Goal: Task Accomplishment & Management: Complete application form

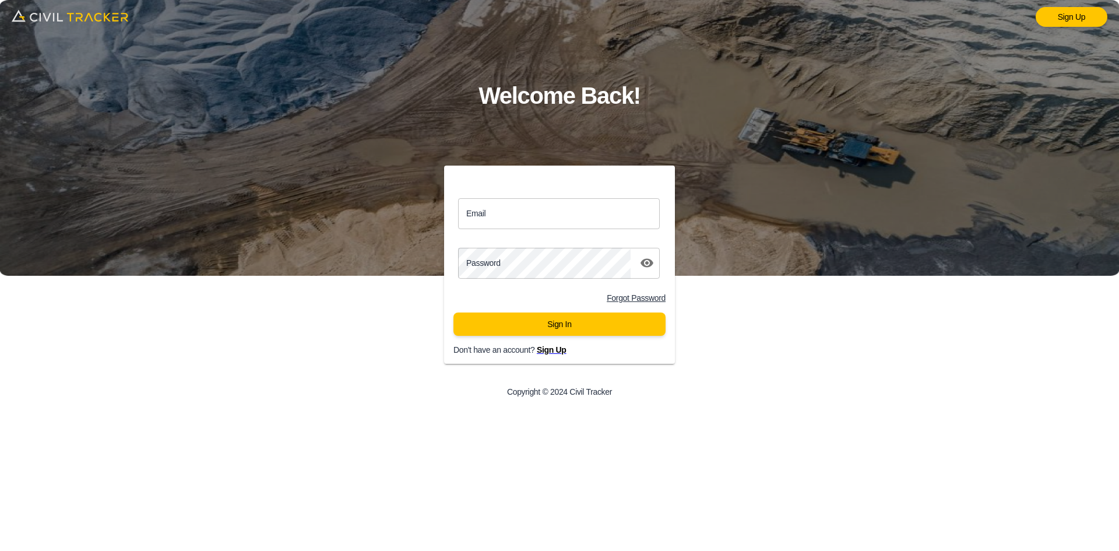
click at [561, 221] on input "Email" at bounding box center [559, 213] width 202 height 31
type input "[EMAIL_ADDRESS][DOMAIN_NAME]"
click at [511, 322] on button "Sign In" at bounding box center [560, 324] width 212 height 23
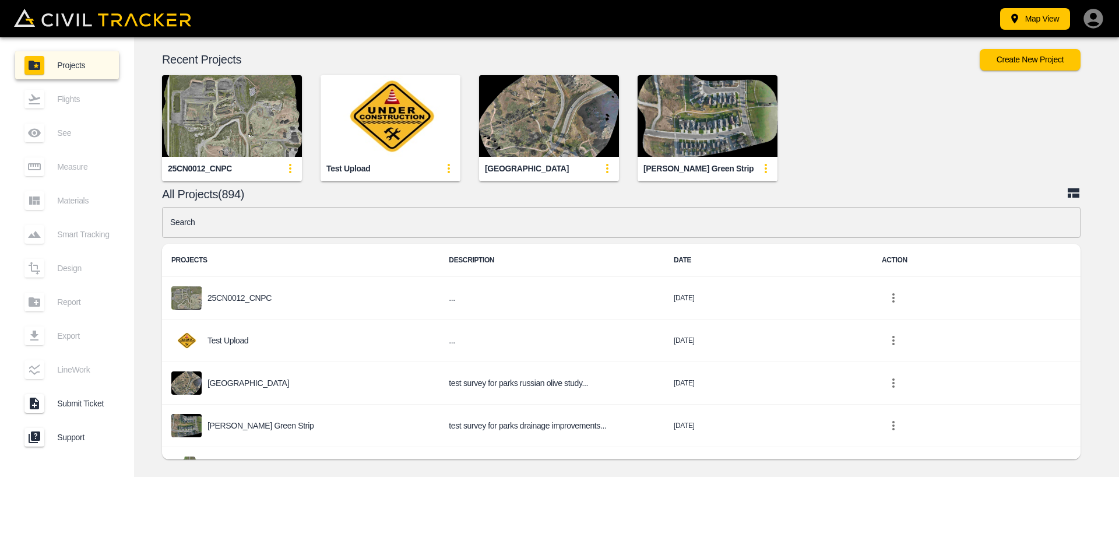
click at [451, 232] on input "text" at bounding box center [621, 222] width 919 height 31
type input "nc"
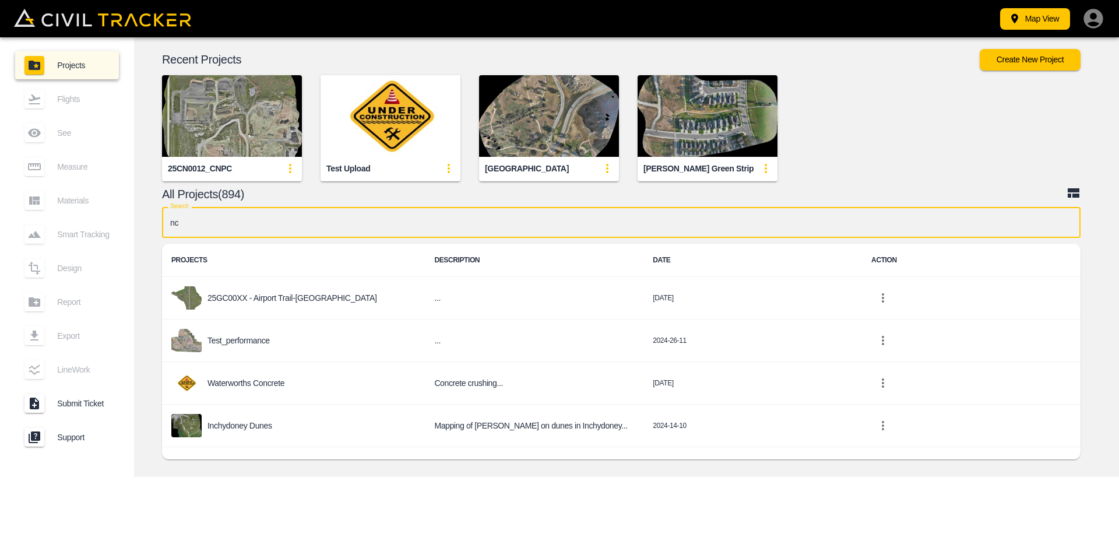
click at [269, 301] on p "25GC00XX - Airport Trail-[GEOGRAPHIC_DATA]" at bounding box center [293, 297] width 170 height 9
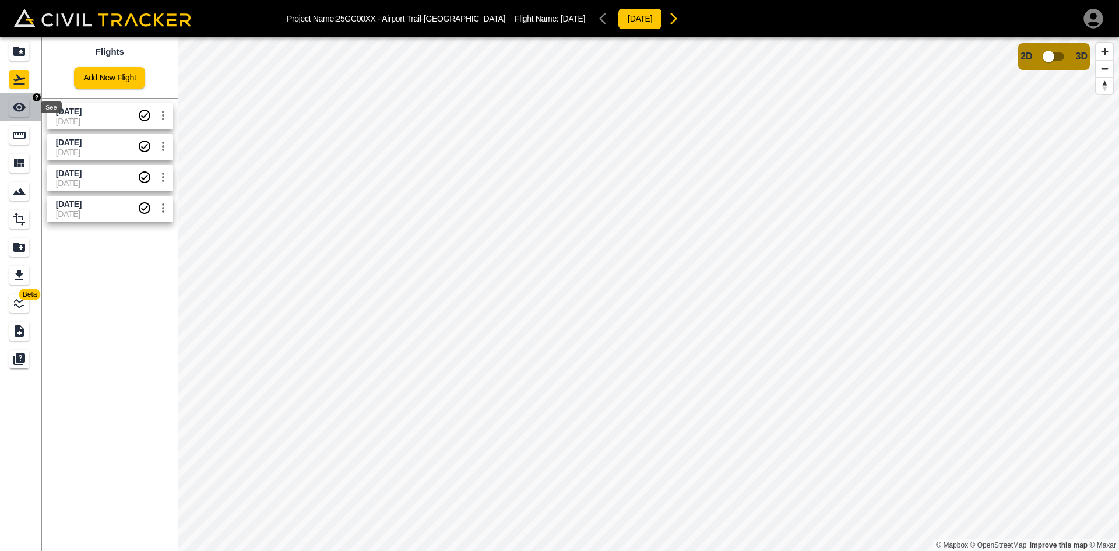
click at [24, 108] on icon "See" at bounding box center [19, 107] width 13 height 9
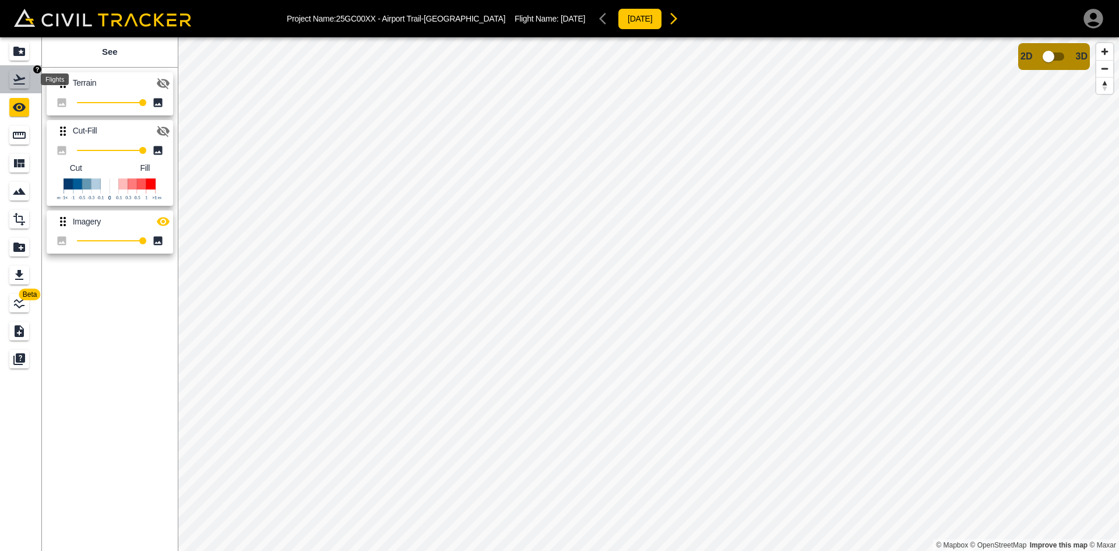
click at [16, 79] on icon "Flights" at bounding box center [19, 79] width 14 height 14
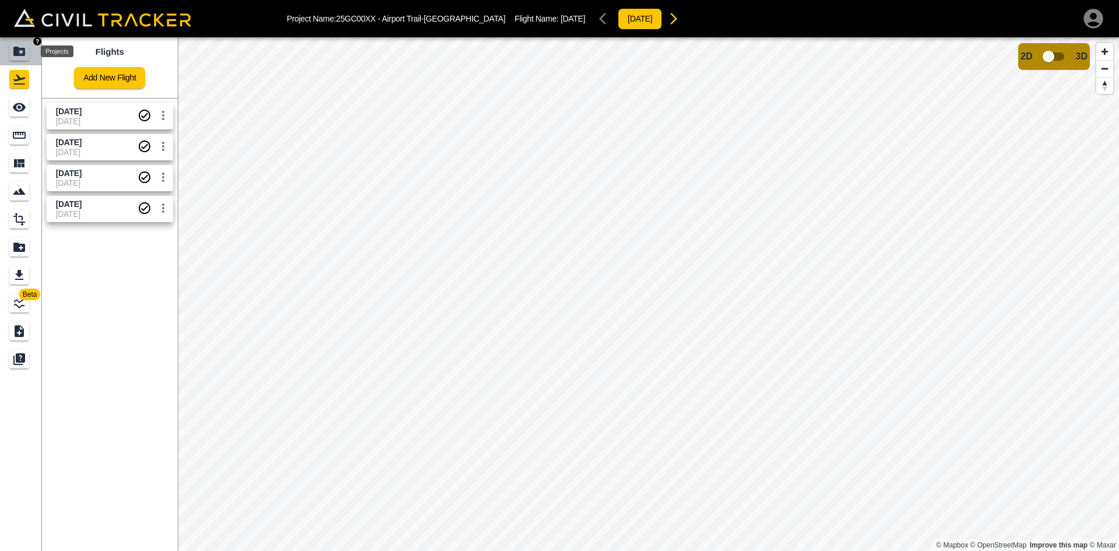
click at [19, 60] on div "Projects" at bounding box center [19, 51] width 20 height 19
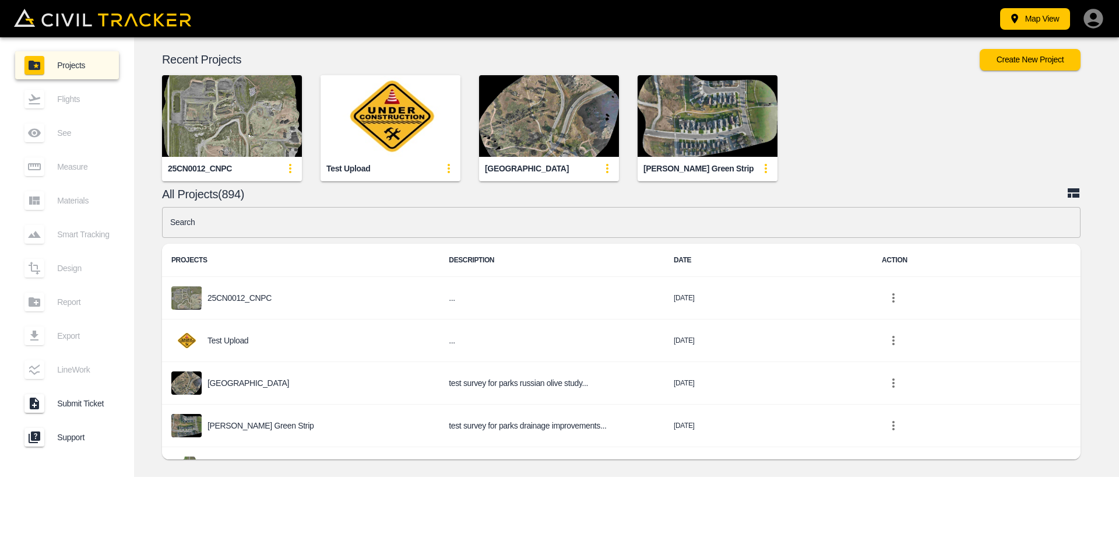
click at [328, 213] on input "text" at bounding box center [621, 222] width 919 height 31
type input "nc"
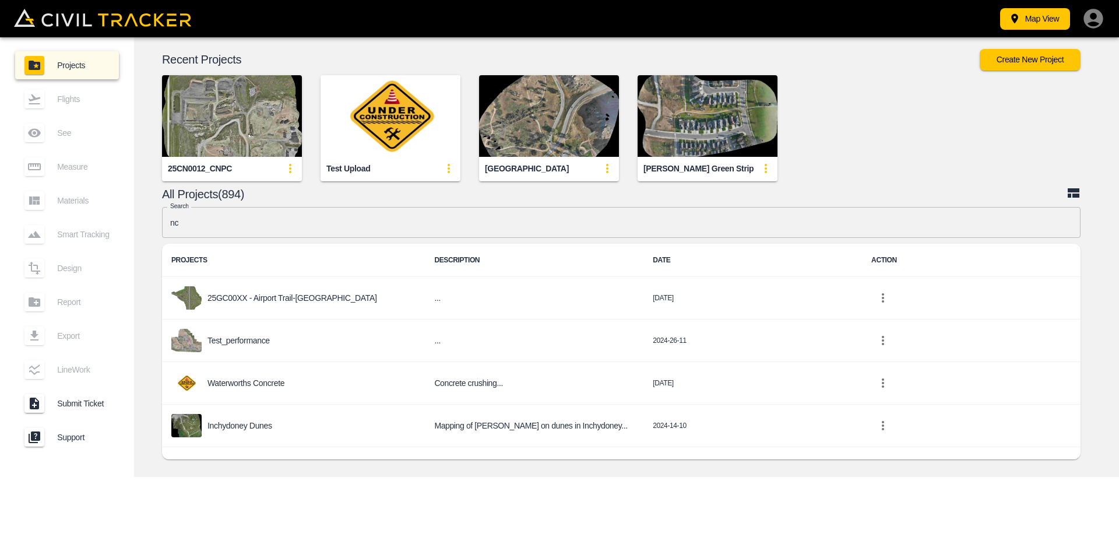
click at [295, 294] on p "25GC00XX - Airport Trail-[GEOGRAPHIC_DATA]" at bounding box center [293, 297] width 170 height 9
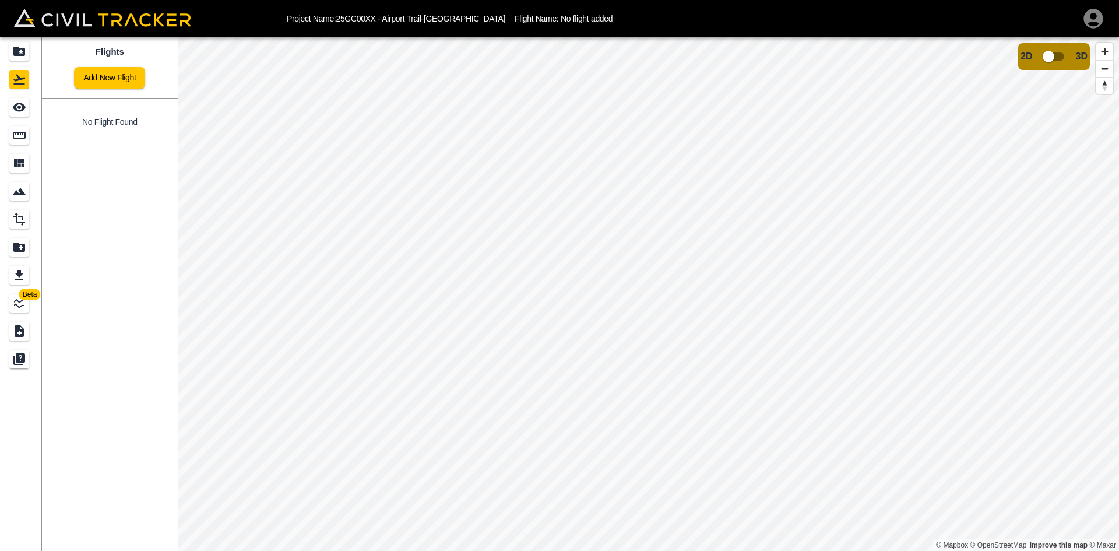
click at [94, 89] on div "Flights Add New Flight" at bounding box center [110, 67] width 136 height 61
click at [141, 84] on link "Add New Flight" at bounding box center [109, 78] width 71 height 22
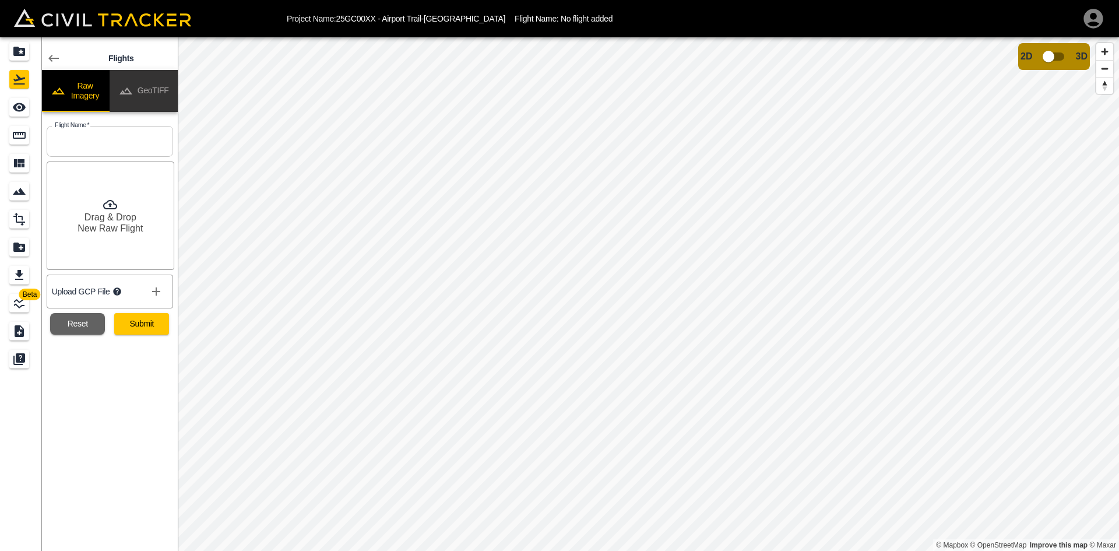
click at [146, 82] on button "GeoTIFF" at bounding box center [144, 91] width 68 height 42
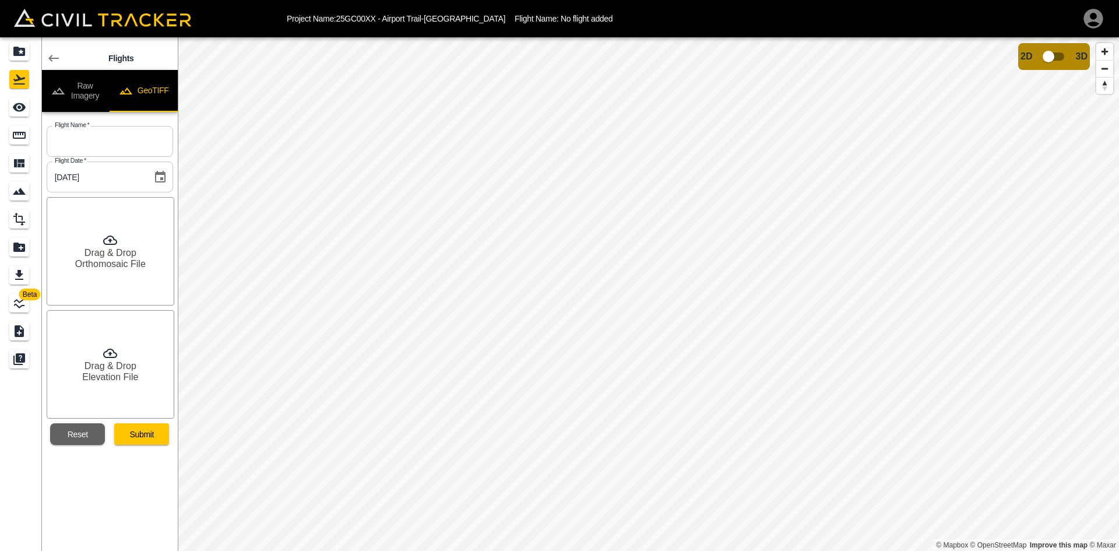
click at [142, 84] on button "GeoTIFF" at bounding box center [144, 91] width 68 height 42
click at [119, 145] on input "text" at bounding box center [110, 141] width 127 height 31
type input "h"
type input "[DATE]"
click at [135, 248] on h6 "Drag & Drop" at bounding box center [111, 252] width 52 height 11
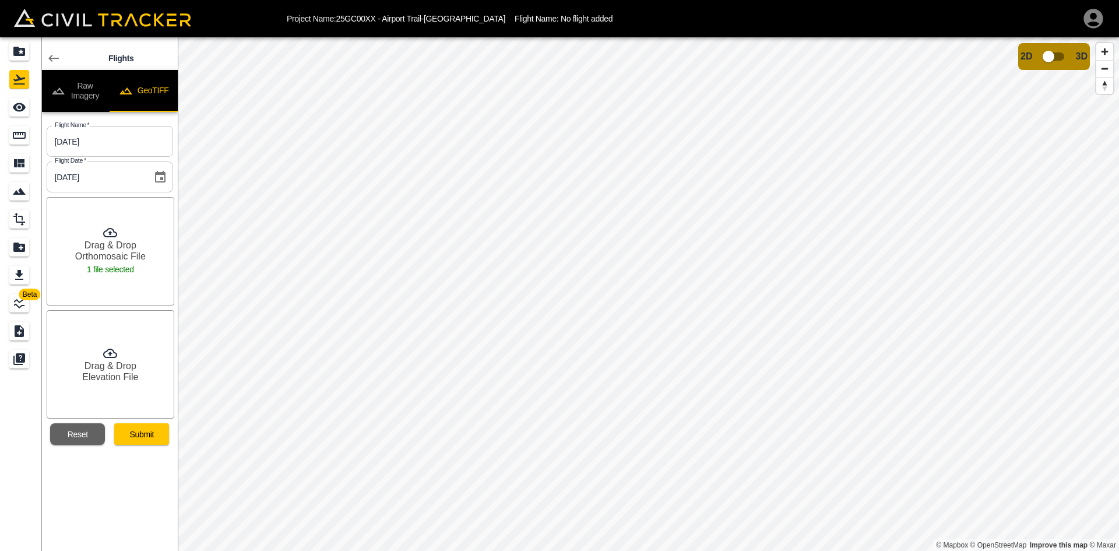
click at [134, 369] on h6 "Drag & Drop" at bounding box center [111, 365] width 52 height 11
click at [150, 441] on button "Submit" at bounding box center [141, 434] width 55 height 22
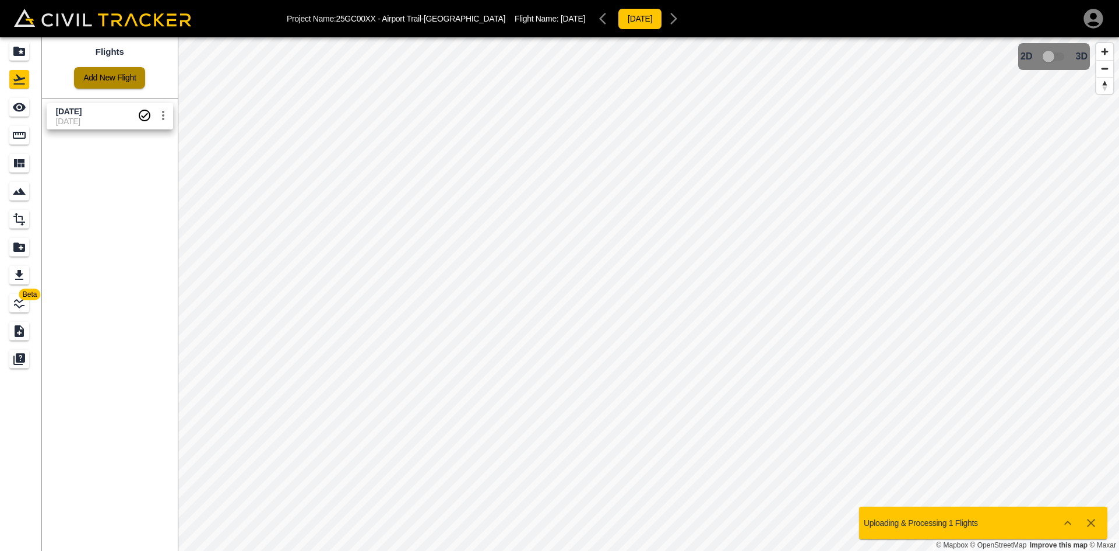
click at [124, 79] on link "Add New Flight" at bounding box center [109, 78] width 71 height 22
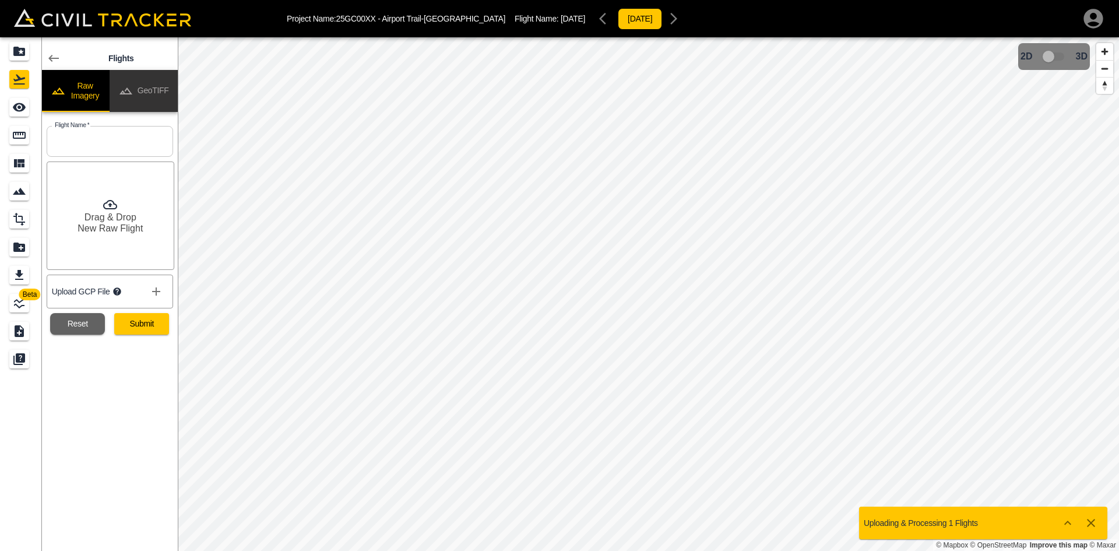
click at [164, 92] on button "GeoTIFF" at bounding box center [144, 91] width 68 height 42
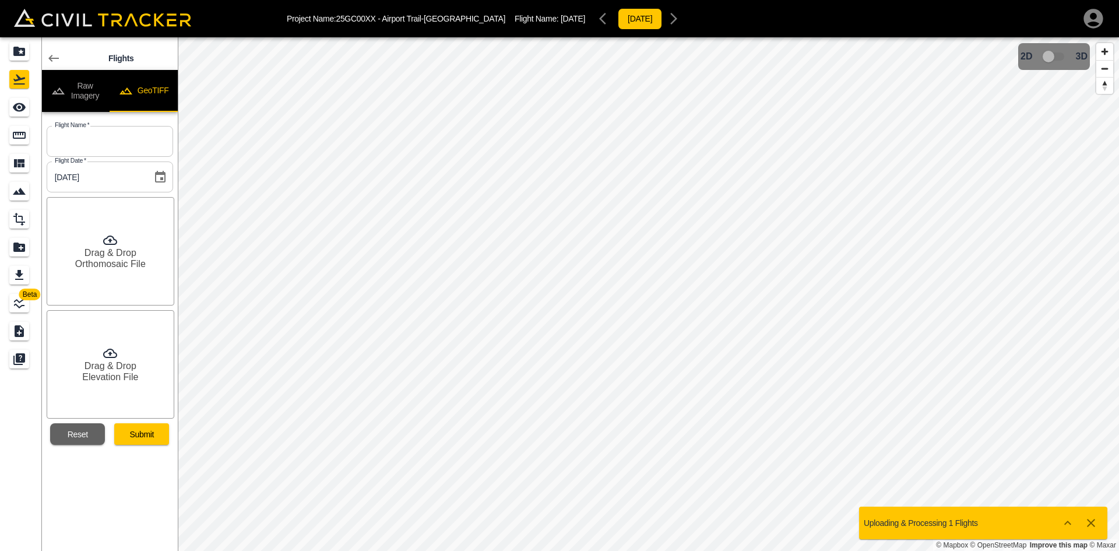
click at [126, 144] on input "text" at bounding box center [110, 141] width 127 height 31
type input "[DATE]"
click at [122, 238] on div "Drag & Drop Orthomosaic File" at bounding box center [111, 251] width 128 height 108
click at [110, 370] on h6 "Drag & Drop" at bounding box center [111, 365] width 52 height 11
click at [169, 435] on button "Submit" at bounding box center [141, 434] width 55 height 22
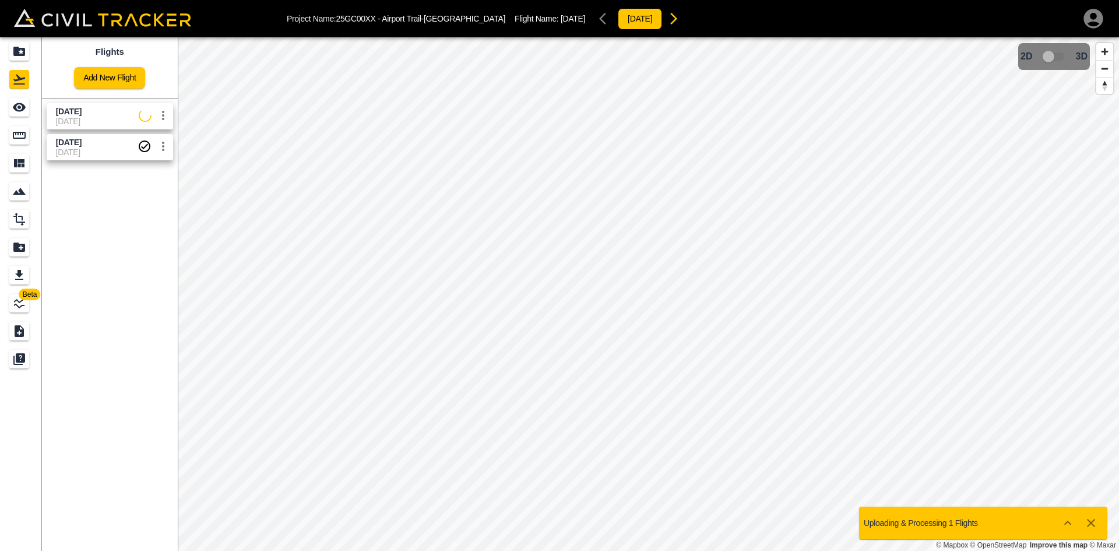
click at [85, 123] on span "[DATE]" at bounding box center [97, 121] width 83 height 9
click at [26, 114] on div "See" at bounding box center [19, 107] width 20 height 19
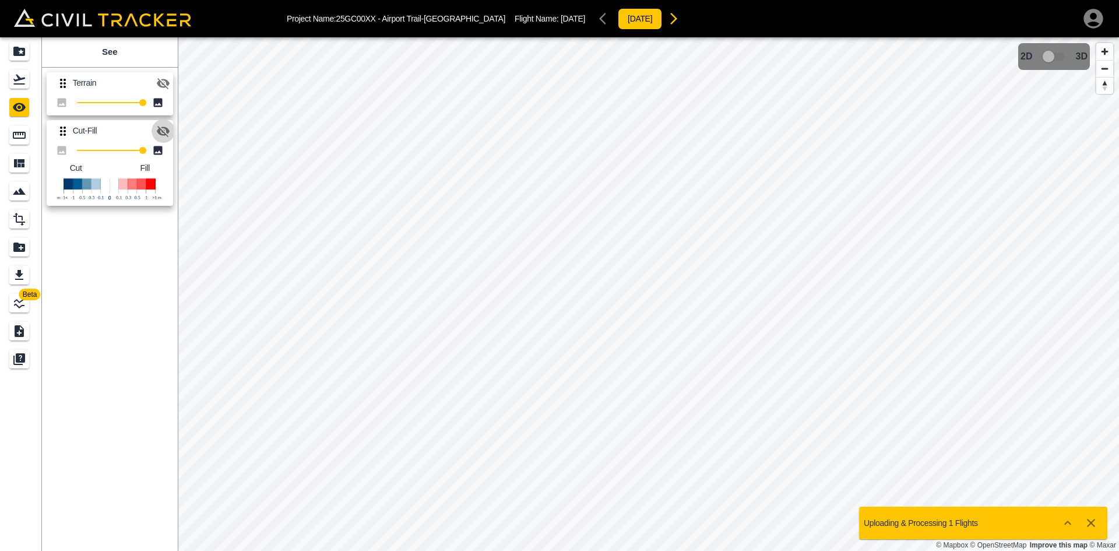
click at [159, 130] on icon "button" at bounding box center [163, 131] width 13 height 11
click at [161, 86] on icon "button" at bounding box center [163, 83] width 13 height 11
click at [161, 86] on icon "button" at bounding box center [163, 83] width 13 height 9
click at [30, 83] on div "Flights" at bounding box center [20, 79] width 23 height 19
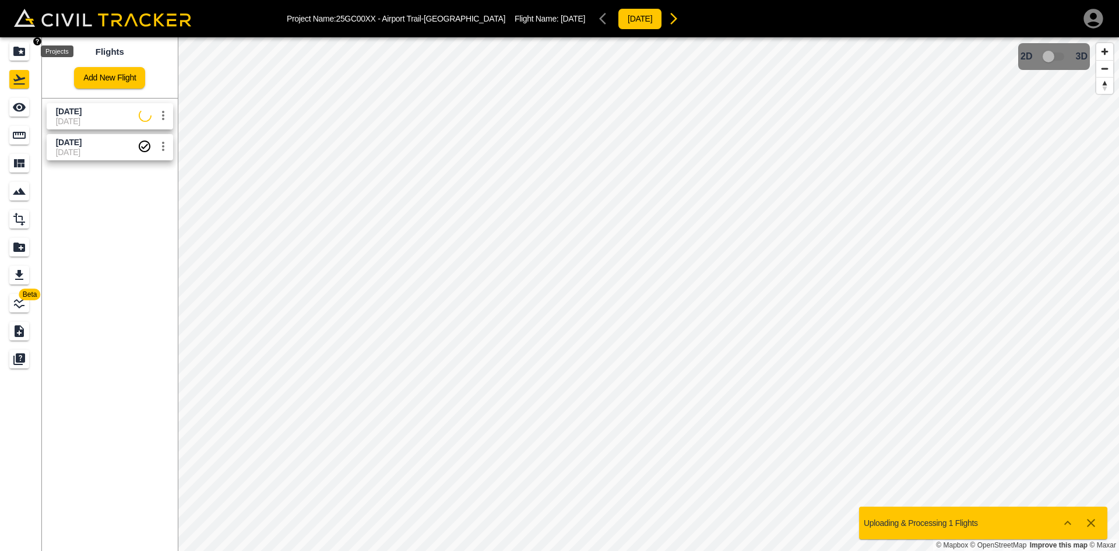
click at [24, 55] on icon "Projects" at bounding box center [19, 51] width 12 height 9
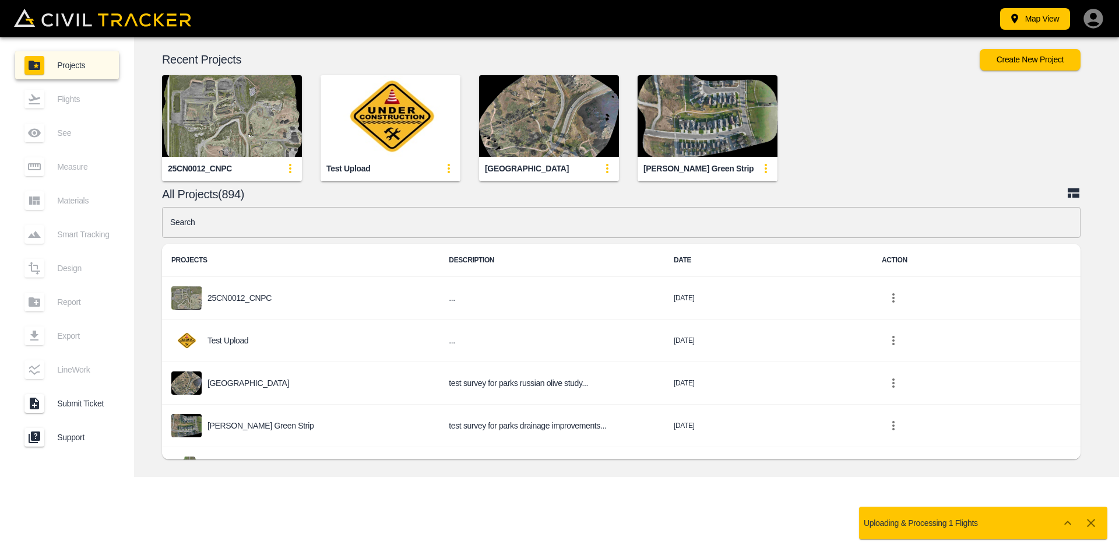
click at [507, 222] on input "text" at bounding box center [621, 222] width 919 height 31
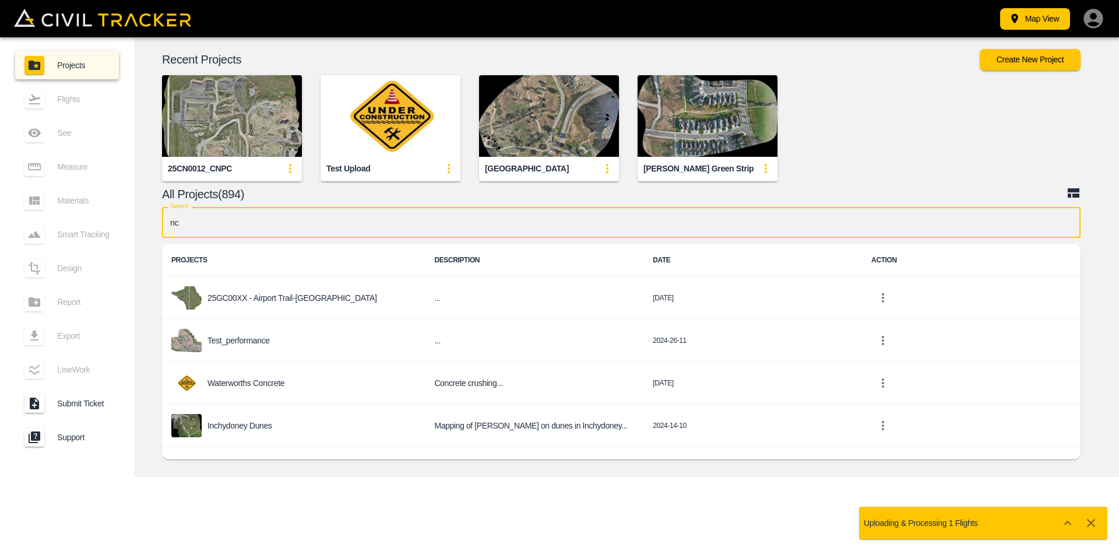
type input "nc"
click at [268, 302] on p "25GC00XX - Airport Trail-[GEOGRAPHIC_DATA]" at bounding box center [293, 297] width 170 height 9
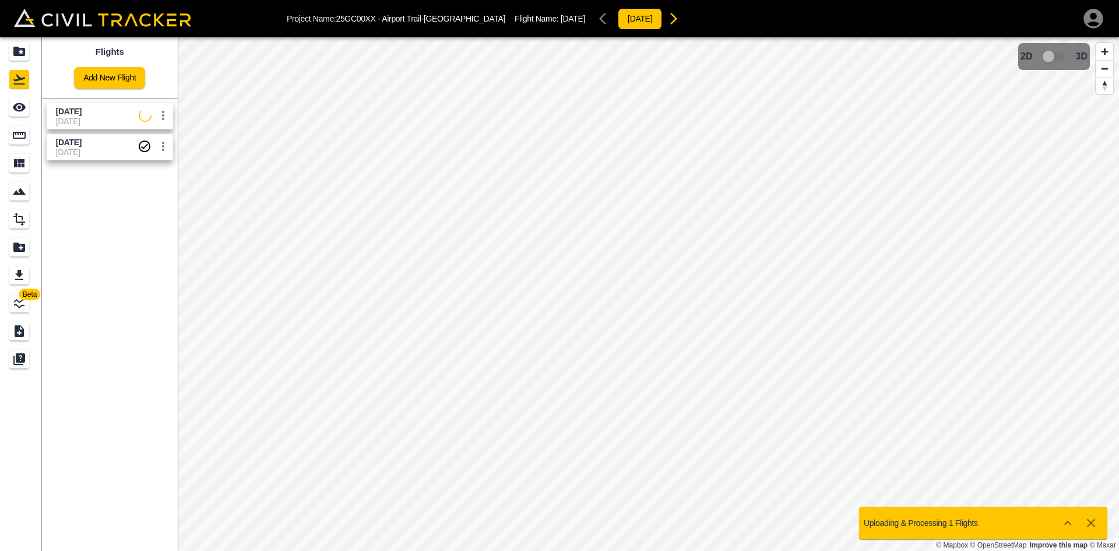
click at [64, 108] on span "[DATE]" at bounding box center [69, 111] width 26 height 9
click at [27, 103] on div "See" at bounding box center [19, 107] width 20 height 19
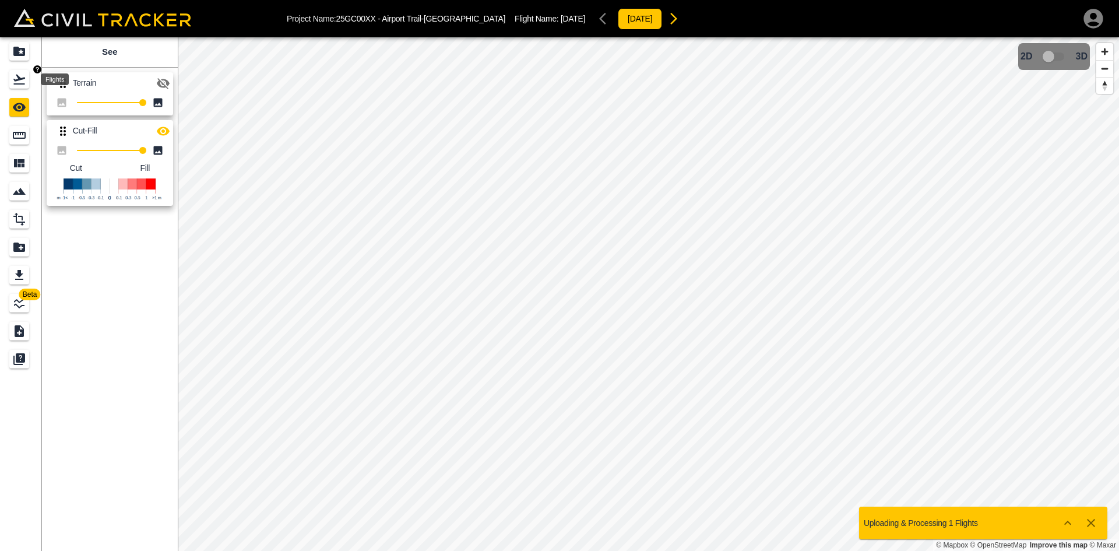
click at [22, 79] on icon "Flights" at bounding box center [19, 80] width 12 height 10
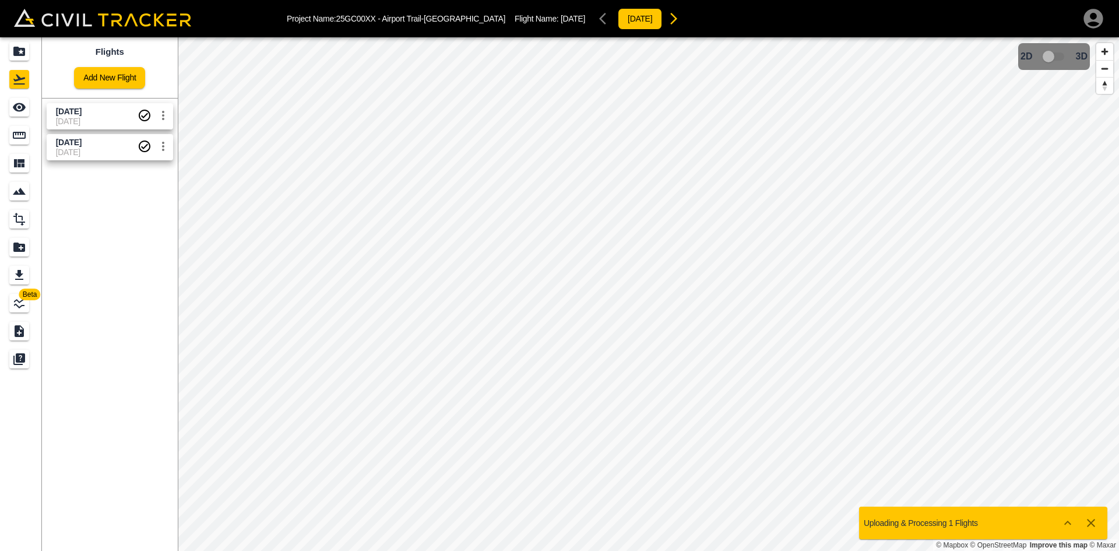
click at [122, 74] on link "Add New Flight" at bounding box center [109, 78] width 71 height 22
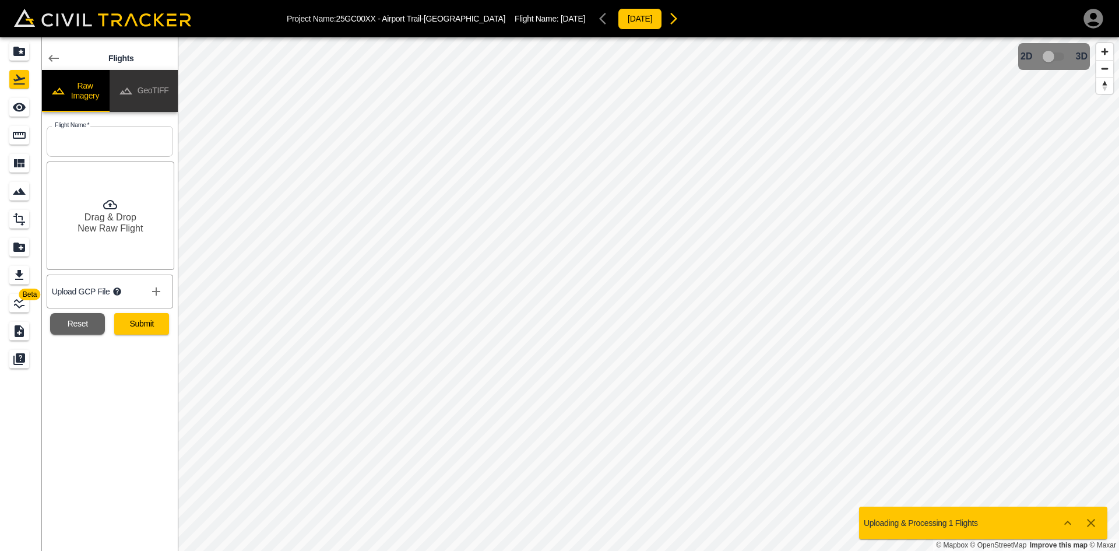
click at [162, 82] on button "GeoTIFF" at bounding box center [144, 91] width 68 height 42
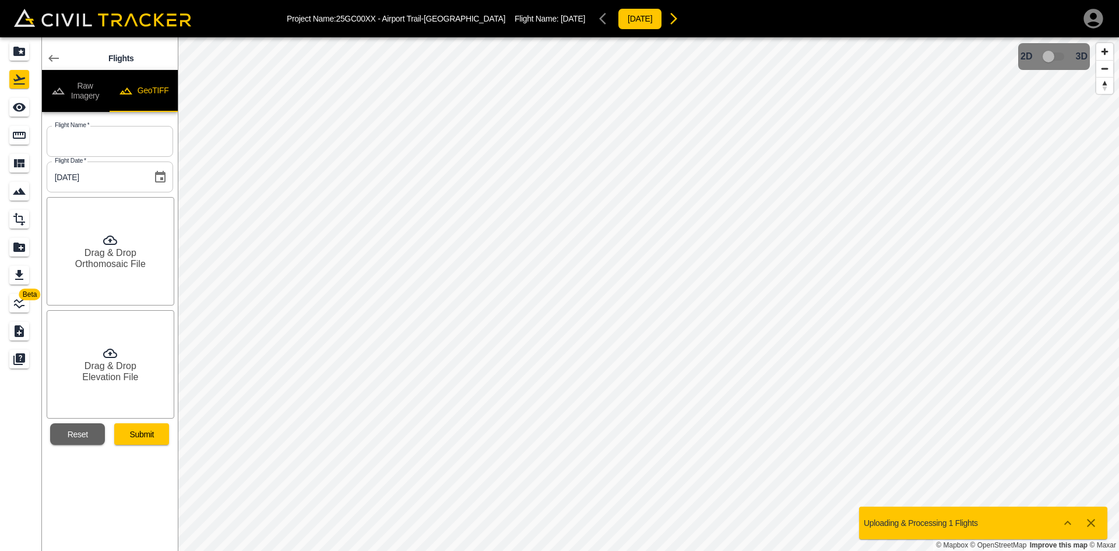
click at [129, 136] on input "text" at bounding box center [110, 141] width 127 height 31
type input "u"
type input "[DATE]"
click at [111, 266] on h6 "Orthomosaic File" at bounding box center [110, 263] width 71 height 11
click at [115, 374] on h6 "Elevation File" at bounding box center [110, 376] width 56 height 11
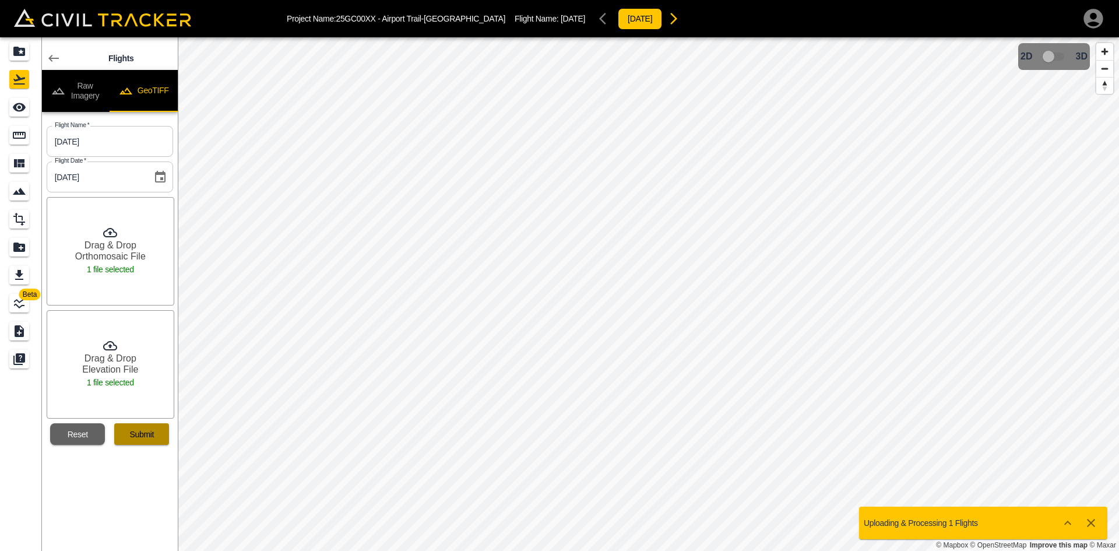
click at [138, 433] on button "Submit" at bounding box center [141, 434] width 55 height 22
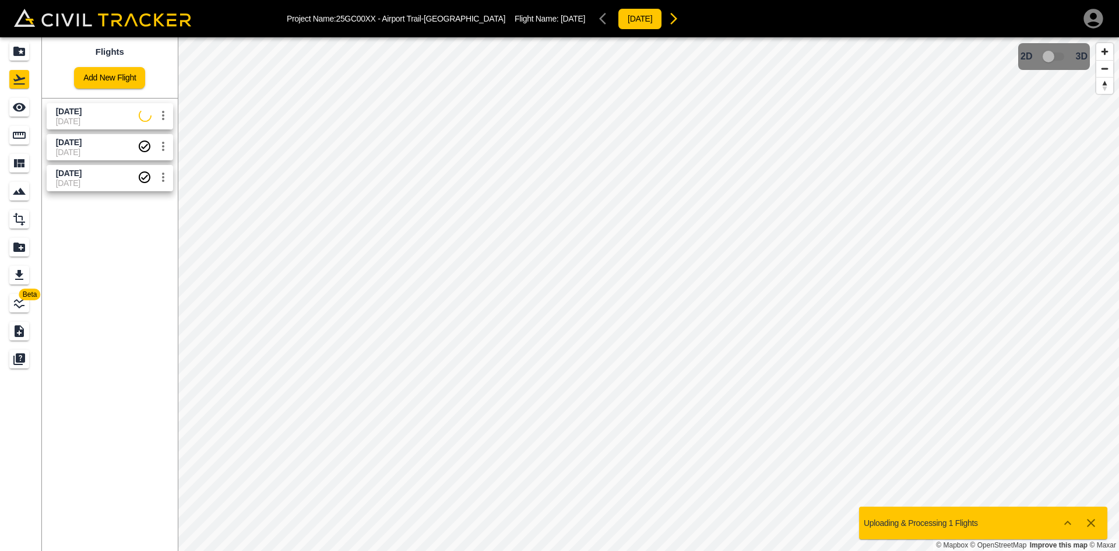
click at [99, 124] on span "[DATE]" at bounding box center [97, 121] width 83 height 9
click at [1, 111] on link at bounding box center [21, 107] width 42 height 28
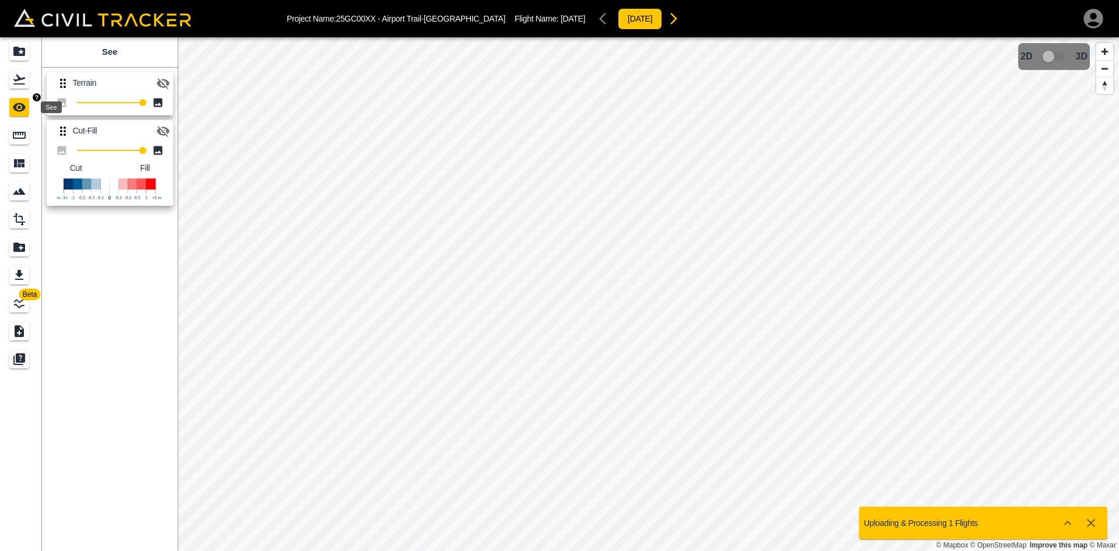
click at [10, 109] on div "See" at bounding box center [19, 107] width 20 height 19
click at [160, 134] on icon "button" at bounding box center [163, 131] width 13 height 11
click at [26, 78] on icon "Flights" at bounding box center [19, 79] width 14 height 14
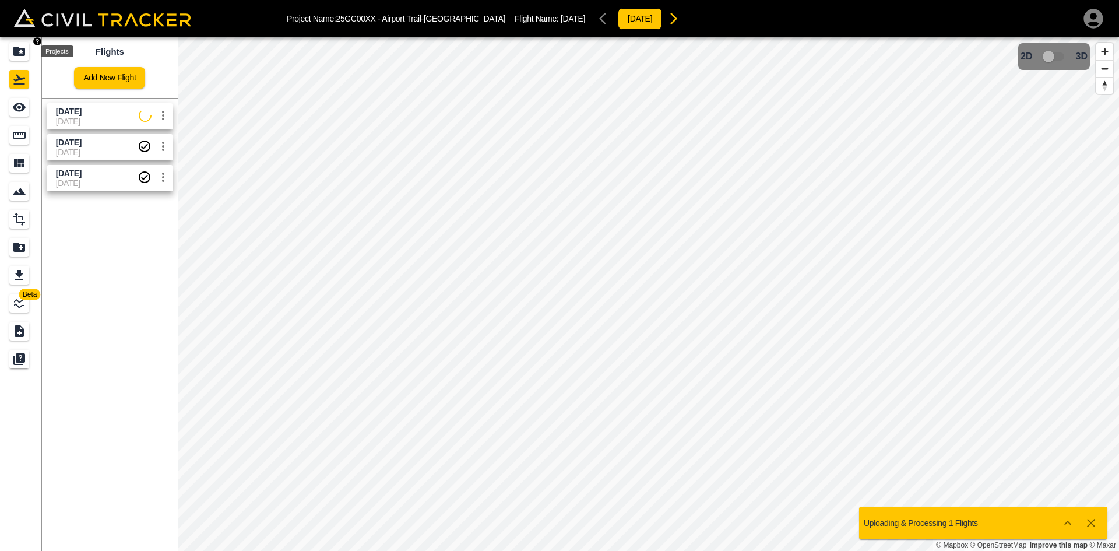
click at [16, 47] on icon "Projects" at bounding box center [19, 51] width 12 height 9
